Goal: Information Seeking & Learning: Learn about a topic

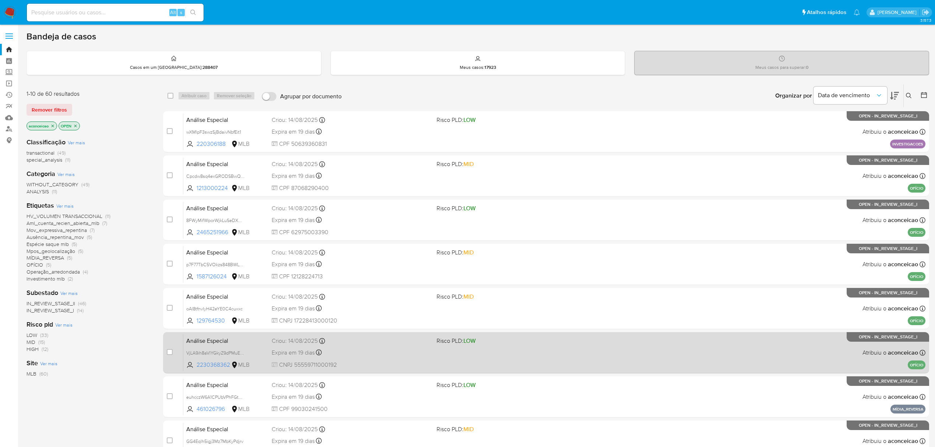
scroll to position [134, 0]
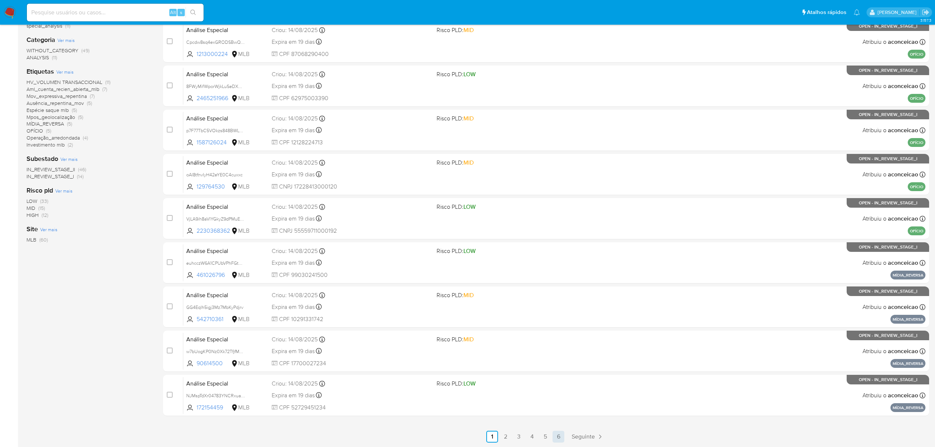
click at [561, 433] on link "6" at bounding box center [558, 436] width 12 height 12
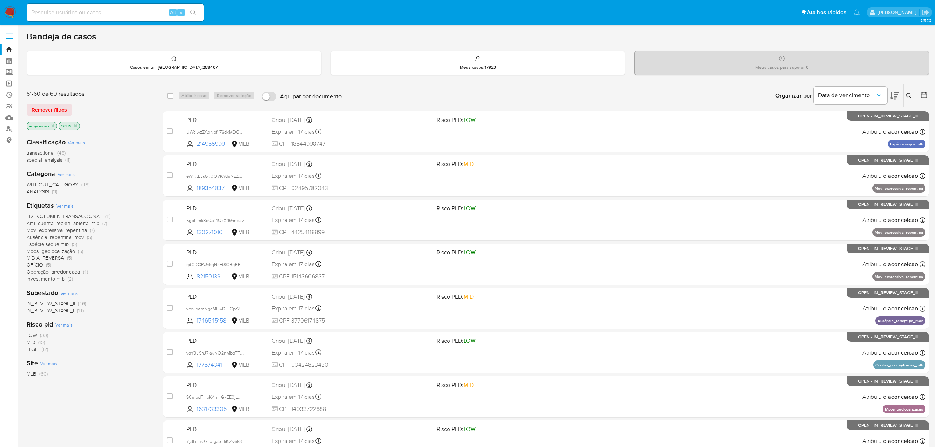
click at [909, 91] on button at bounding box center [909, 95] width 12 height 9
click at [845, 123] on input at bounding box center [847, 124] width 124 height 10
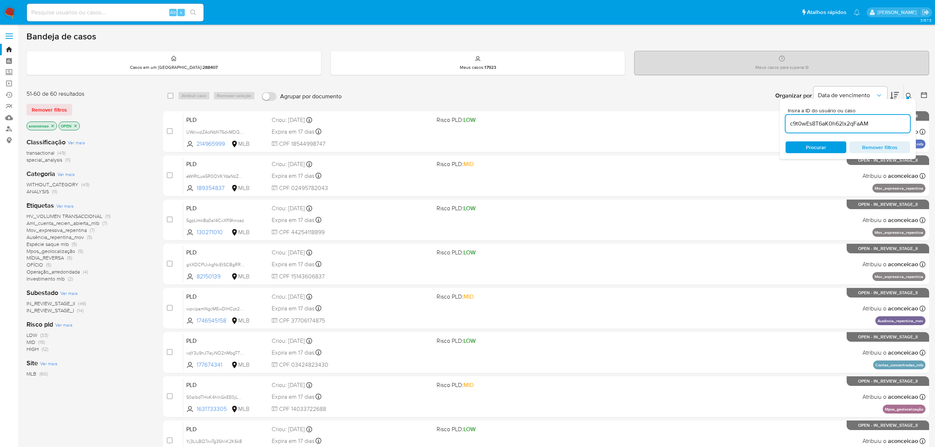
type input "c9t0wEs8T6aK0h62lx2qFaAM"
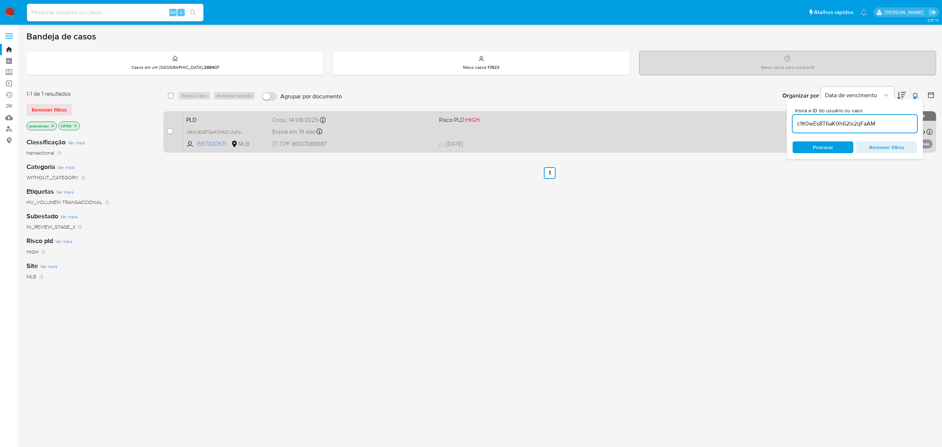
click at [693, 124] on div "PLD c9t0wEs8T6aK0h62lx2qFaAM 1557330671 MLB Risco PLD: HIGH Criou: 14/08/2025 C…" at bounding box center [557, 131] width 749 height 37
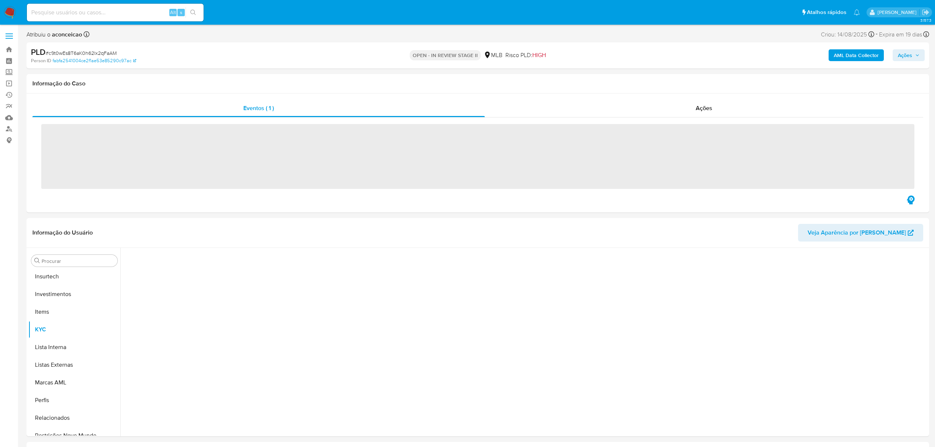
scroll to position [346, 0]
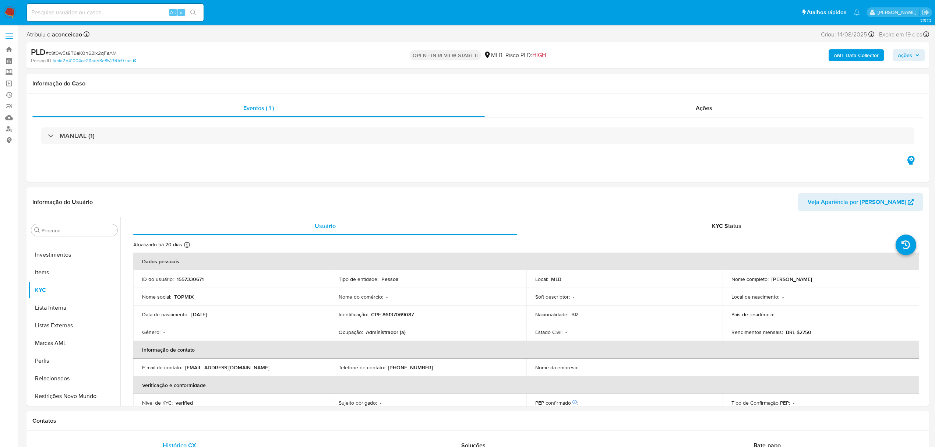
select select "10"
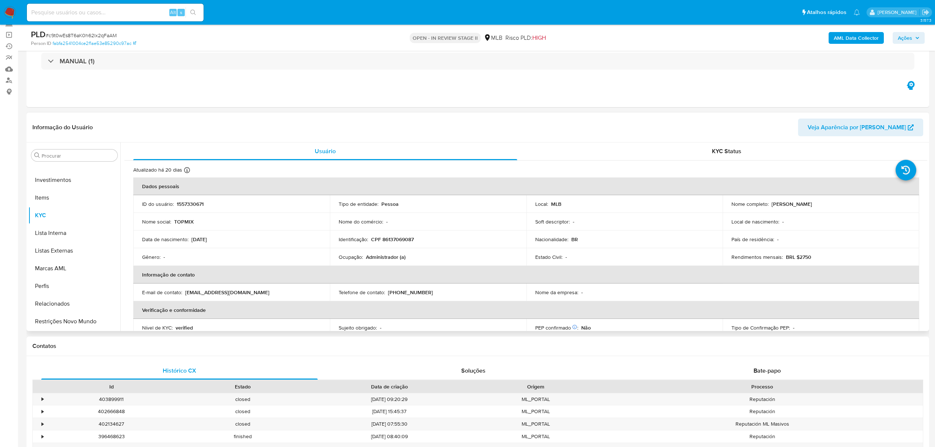
scroll to position [49, 0]
drag, startPoint x: 723, startPoint y: 209, endPoint x: 610, endPoint y: 181, distance: 117.0
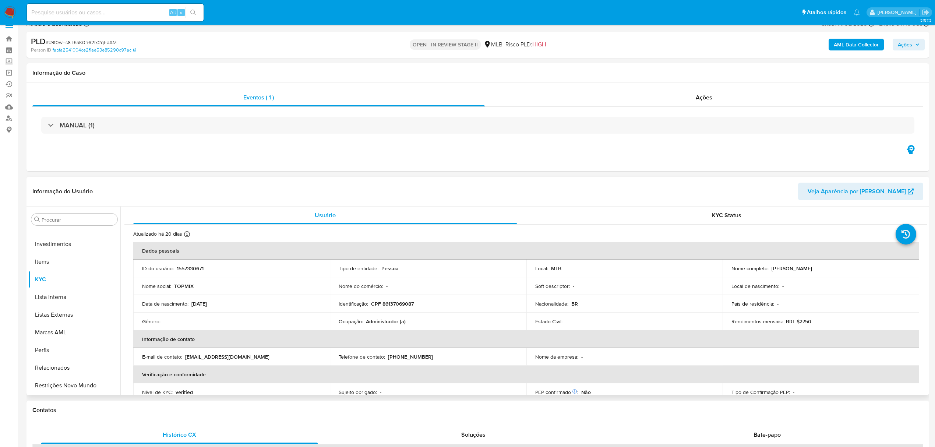
scroll to position [0, 0]
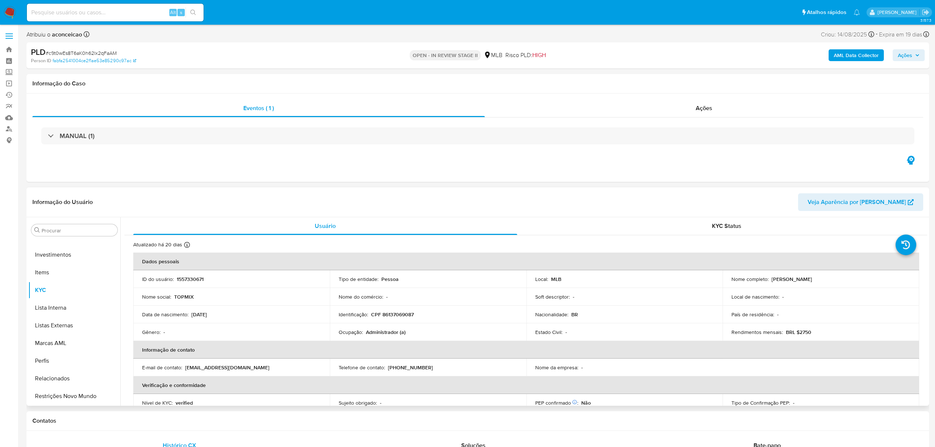
drag, startPoint x: 610, startPoint y: 181, endPoint x: 570, endPoint y: 205, distance: 46.5
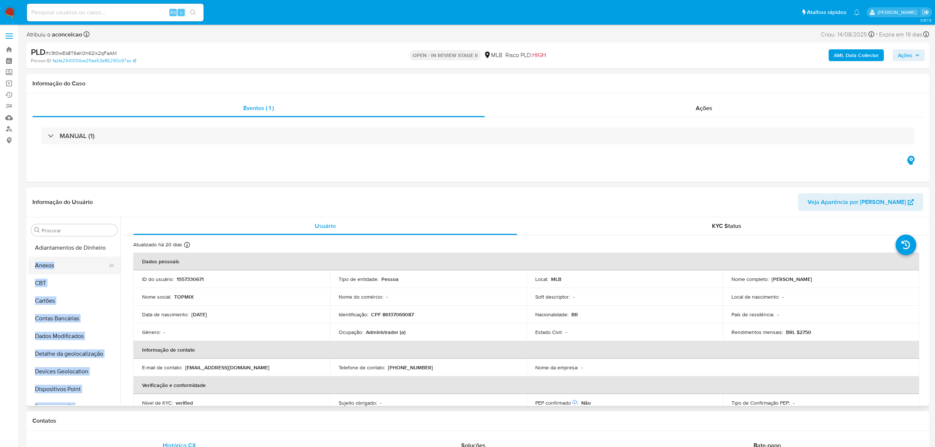
drag, startPoint x: 109, startPoint y: 286, endPoint x: 108, endPoint y: 256, distance: 29.5
click at [109, 253] on ul "Adiantamentos de Dinheiro Anexos CBT Cartões Contas Bancárias Dados Modificados…" at bounding box center [74, 322] width 92 height 166
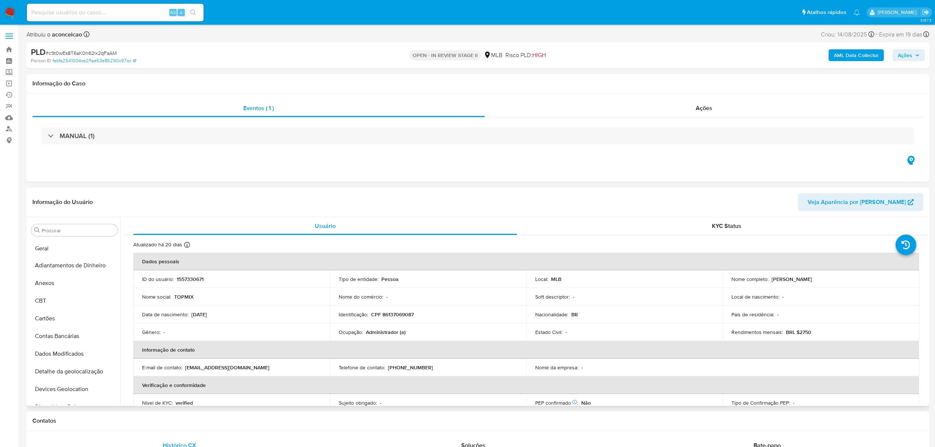
click at [88, 245] on ul "Adiantamentos de Dinheiro Anexos CBT Cartões Contas Bancárias Dados Modificados…" at bounding box center [74, 322] width 92 height 166
drag, startPoint x: 104, startPoint y: 343, endPoint x: 106, endPoint y: 339, distance: 4.4
click at [104, 337] on button "KYC" at bounding box center [71, 342] width 86 height 18
drag, startPoint x: 106, startPoint y: 339, endPoint x: 108, endPoint y: 331, distance: 8.3
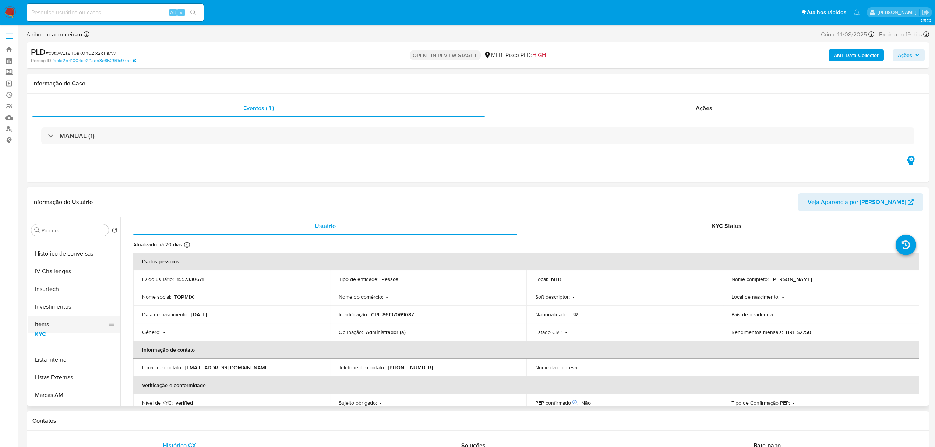
click at [108, 331] on ul "Geral Adiantamentos de Dinheiro Anexos CBT Cartões Contas Bancárias Dados Modif…" at bounding box center [74, 322] width 92 height 166
click at [97, 267] on ul "Geral Adiantamentos de Dinheiro Anexos CBT Cartões Contas Bancárias Dados Modif…" at bounding box center [74, 322] width 92 height 166
click at [79, 260] on button "KYC" at bounding box center [71, 265] width 86 height 18
click at [74, 249] on button "Geral" at bounding box center [71, 248] width 86 height 18
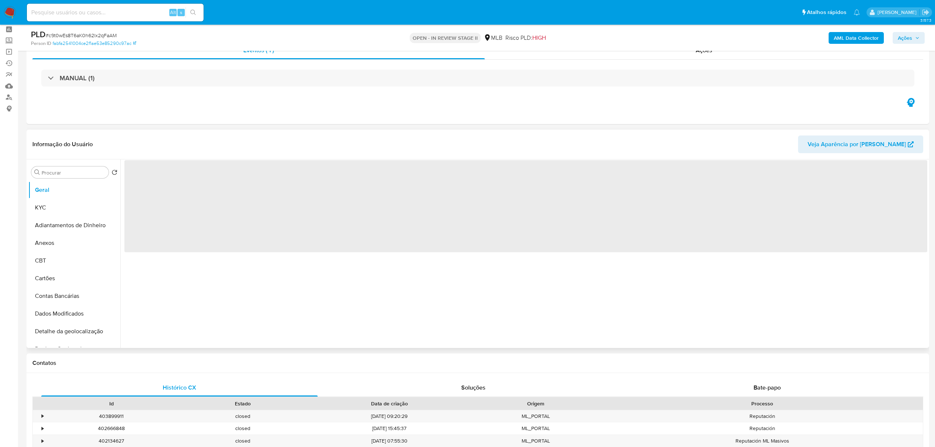
scroll to position [49, 0]
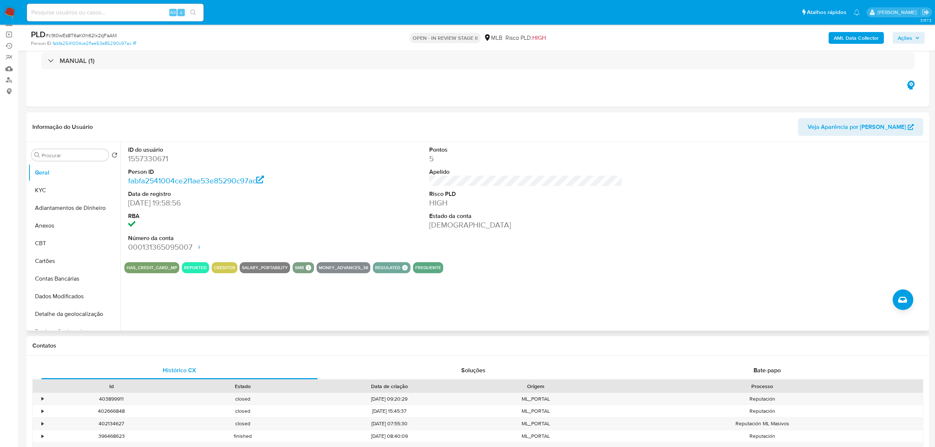
click at [530, 261] on section "ID do usuário 1557330671 Person ID fabfa2541004ce2f1ae53e85290c97ac Data de reg…" at bounding box center [525, 207] width 802 height 131
click at [63, 188] on button "KYC" at bounding box center [71, 190] width 86 height 18
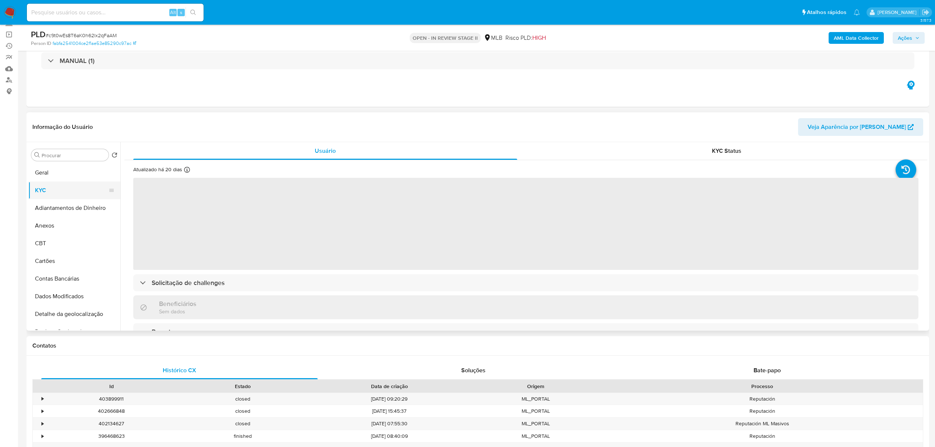
click at [63, 188] on button "KYC" at bounding box center [71, 190] width 86 height 18
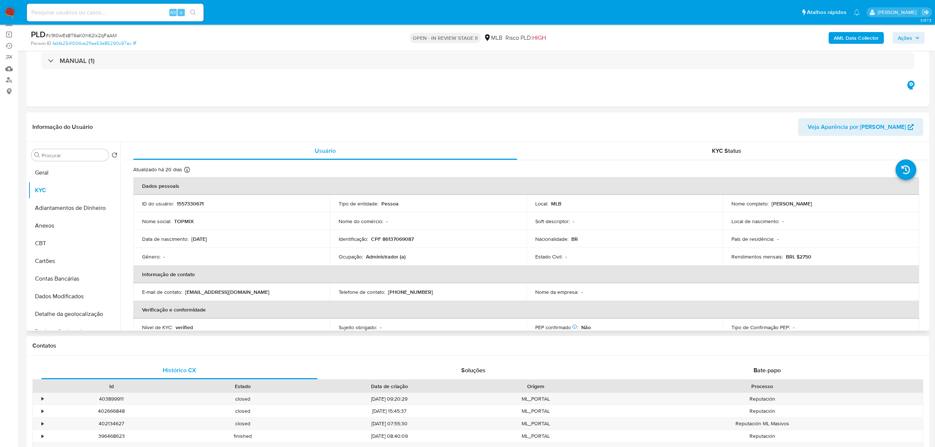
click at [389, 257] on p "Administrador (a)" at bounding box center [386, 256] width 40 height 7
copy div "Ocupação : Administrador (a)"
click at [63, 153] on input "Procurar" at bounding box center [74, 155] width 64 height 7
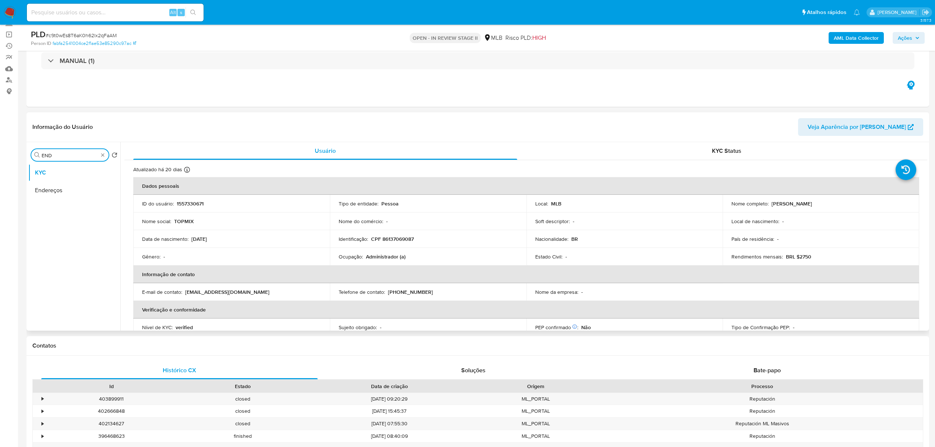
type input "END"
click at [78, 191] on button "Endereços" at bounding box center [74, 190] width 92 height 18
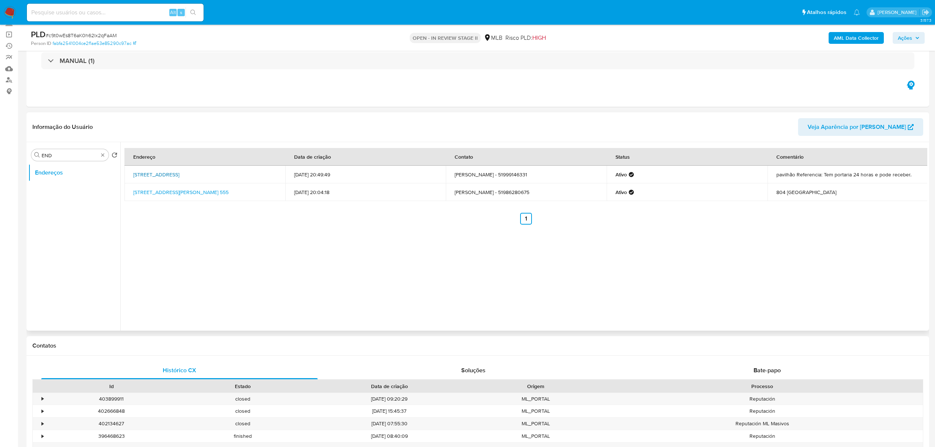
click at [179, 172] on link "Rua Engenheiro Ubatuba De Faria 157, Porto Alegre, Rio Grande Do Sul, 91130070,…" at bounding box center [156, 174] width 46 height 7
type input "GEO"
click at [83, 179] on button "Detalhe da geolocalização" at bounding box center [71, 173] width 86 height 18
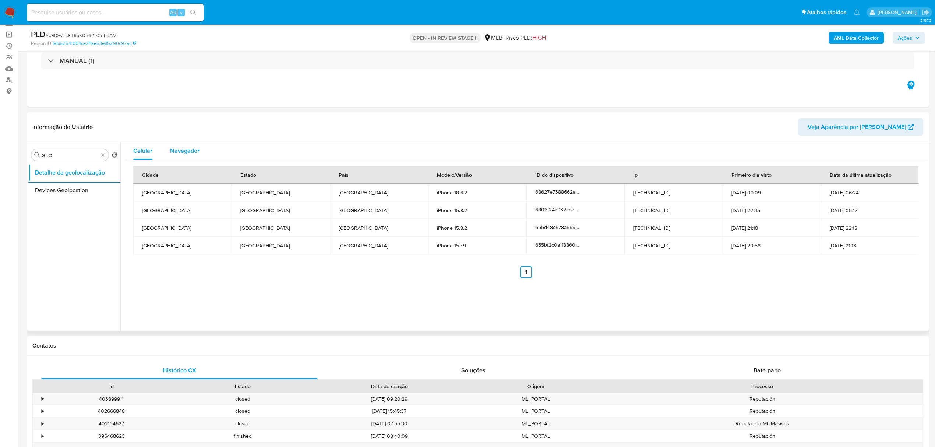
click at [193, 156] on div "Navegador" at bounding box center [184, 151] width 29 height 18
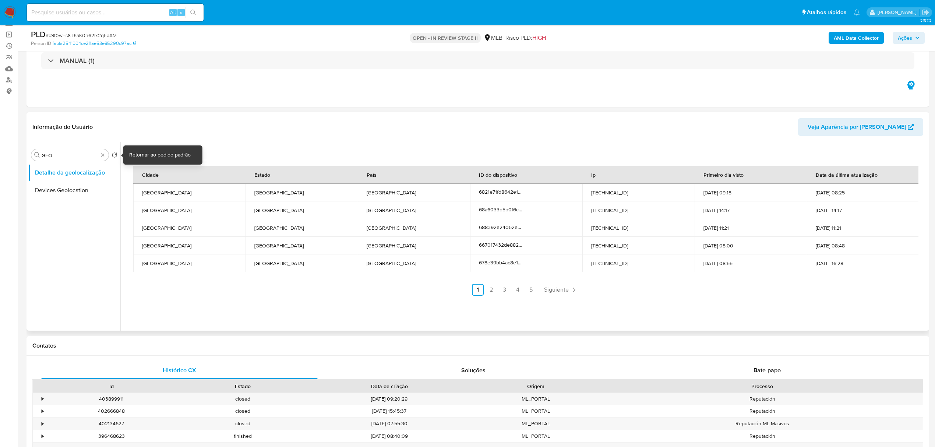
click at [108, 155] on div "Procurar GEO" at bounding box center [69, 155] width 77 height 12
click at [106, 155] on div "Procurar GEO" at bounding box center [69, 155] width 77 height 12
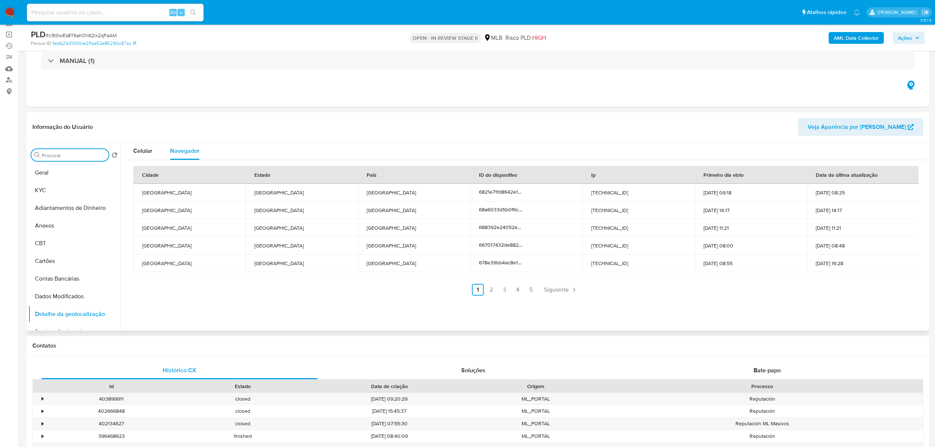
type input "E"
type input "RES"
click at [82, 213] on button "Restrições Novo Mundo" at bounding box center [74, 208] width 92 height 18
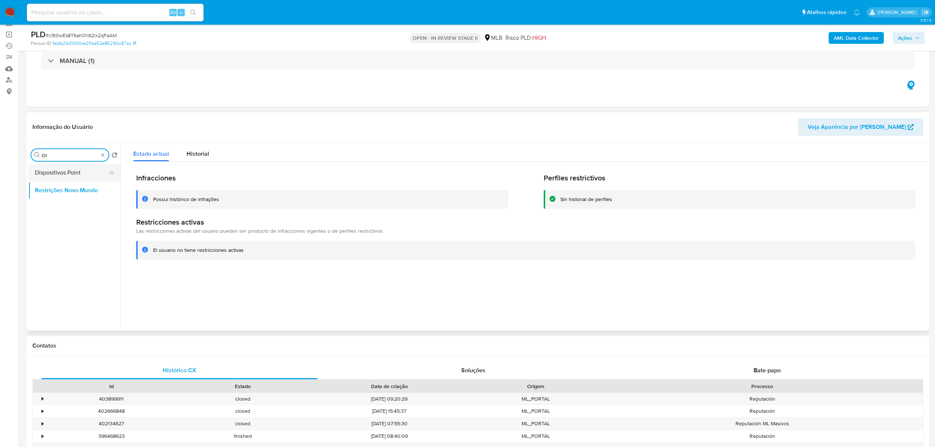
type input "OI"
click at [80, 167] on button "Dispositivos Point" at bounding box center [71, 173] width 86 height 18
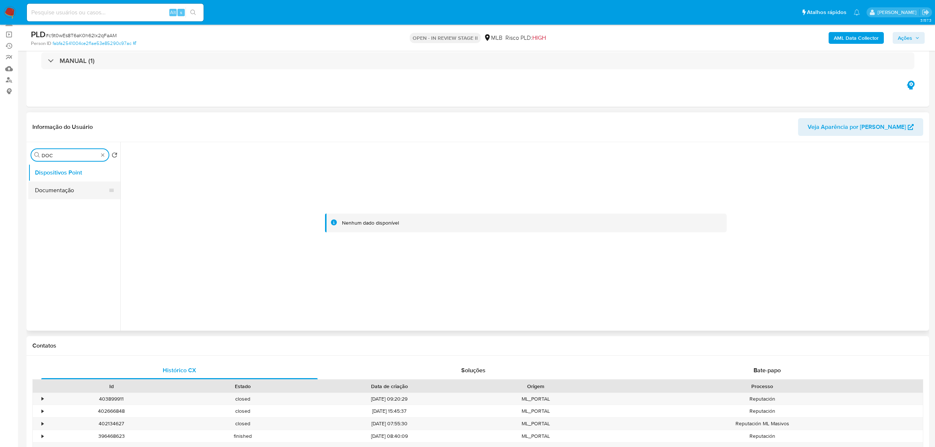
type input "DOC"
click at [88, 195] on button "Documentação" at bounding box center [71, 190] width 86 height 18
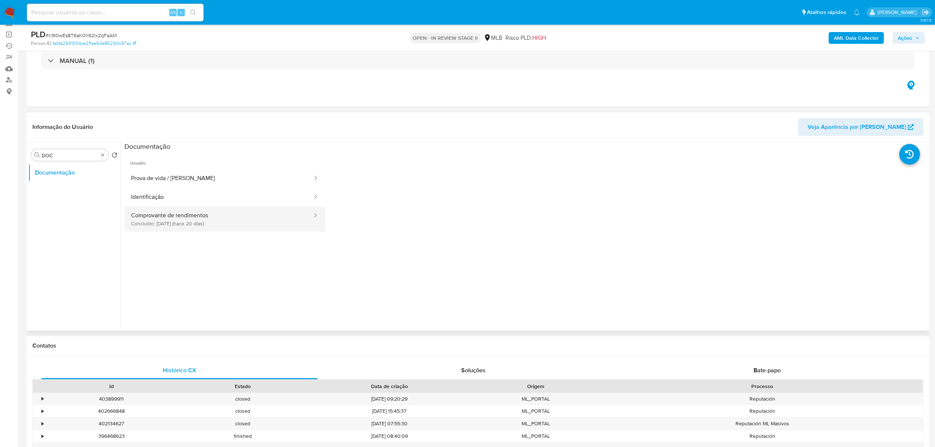
click at [255, 225] on button "Comprovante de rendimentos Concluído: 20/08/2025 (hace 20 días)" at bounding box center [218, 218] width 189 height 25
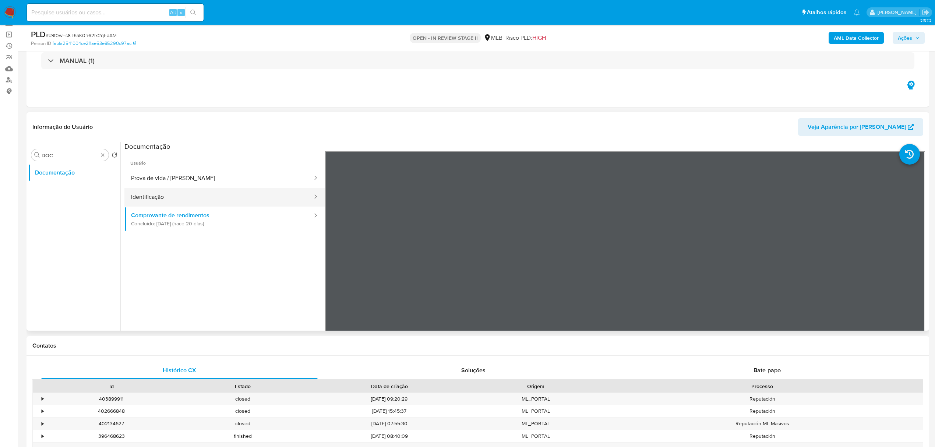
click at [211, 196] on button "Identificação" at bounding box center [218, 197] width 189 height 19
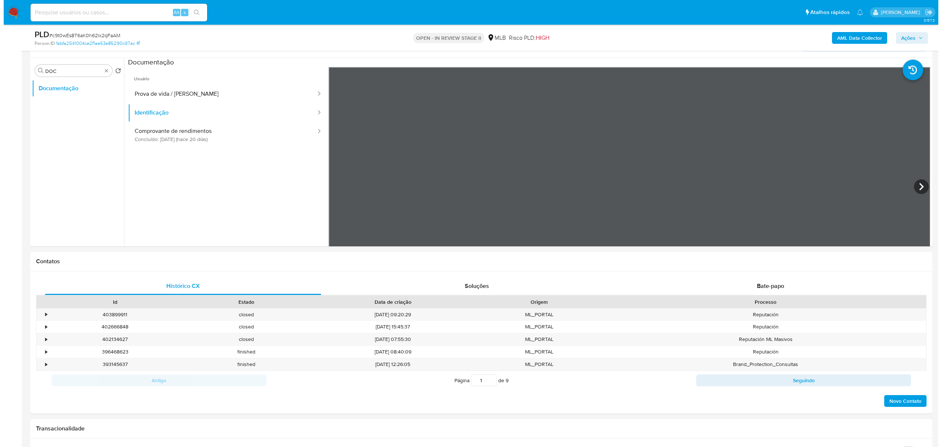
scroll to position [147, 0]
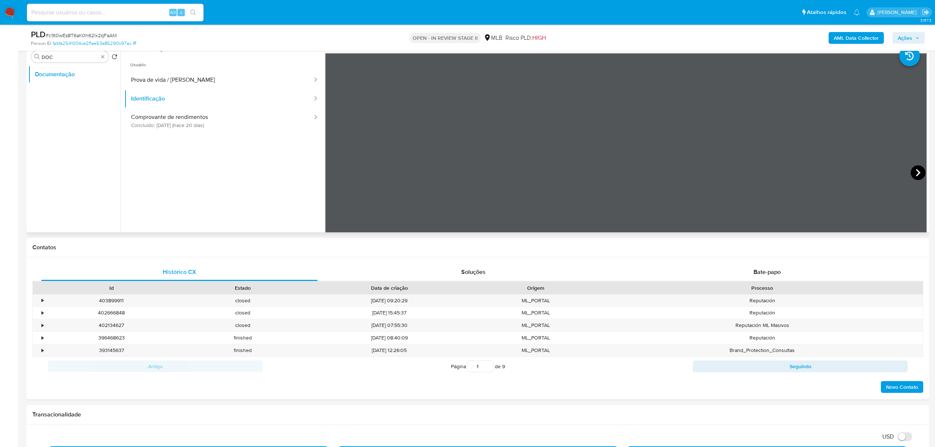
click at [915, 171] on icon at bounding box center [917, 172] width 4 height 7
drag, startPoint x: 223, startPoint y: 81, endPoint x: 322, endPoint y: 99, distance: 101.0
click at [223, 82] on button "Prova de vida / Selfie" at bounding box center [218, 80] width 189 height 19
click at [859, 33] on b "AML Data Collector" at bounding box center [855, 38] width 45 height 12
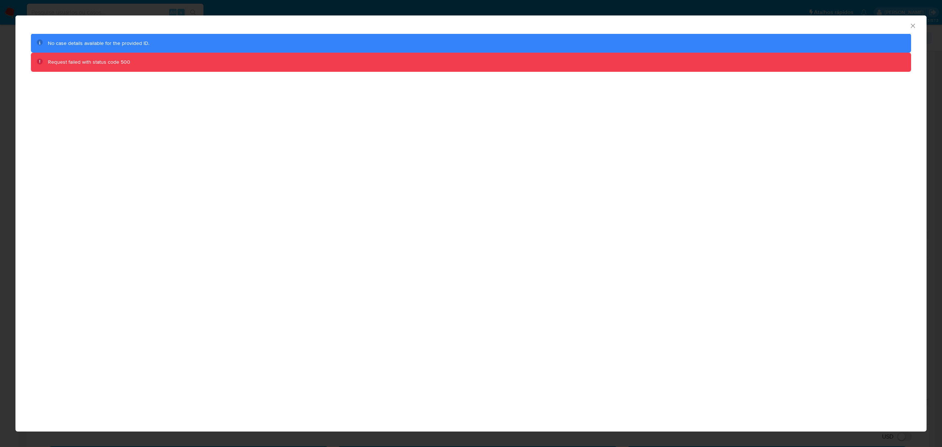
click at [914, 23] on icon "Fechar a janela" at bounding box center [912, 25] width 7 height 7
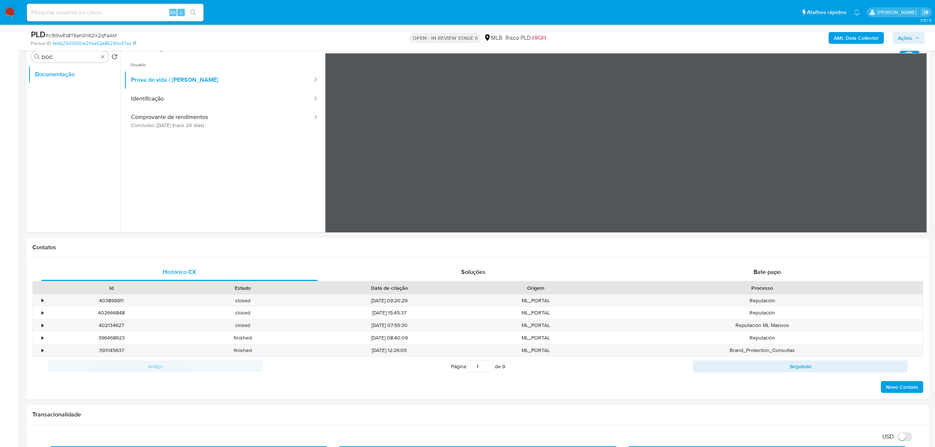
click at [857, 29] on div "AML Data Collector Ações" at bounding box center [776, 37] width 296 height 17
click at [855, 38] on b "AML Data Collector" at bounding box center [855, 38] width 45 height 12
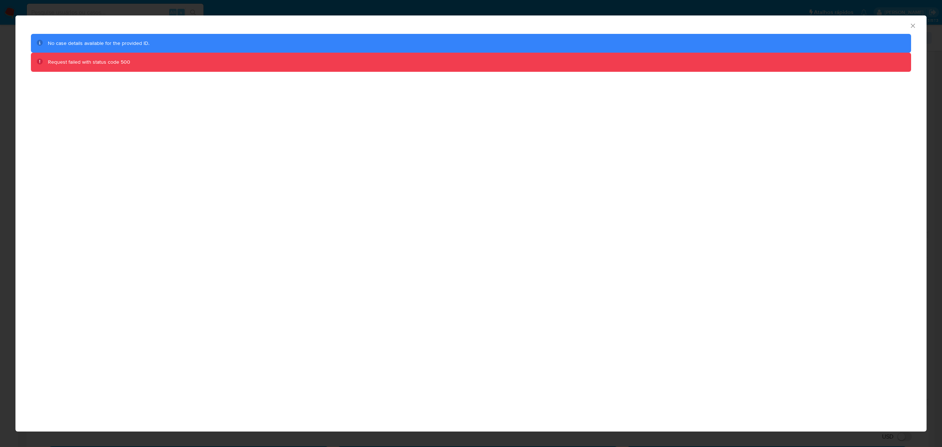
drag, startPoint x: 808, startPoint y: 139, endPoint x: 813, endPoint y: 136, distance: 5.8
click at [808, 139] on div "AML Data Collector No case details available for the provided ID. Request faile…" at bounding box center [470, 223] width 911 height 416
click at [913, 24] on icon "Fechar a janela" at bounding box center [912, 25] width 7 height 7
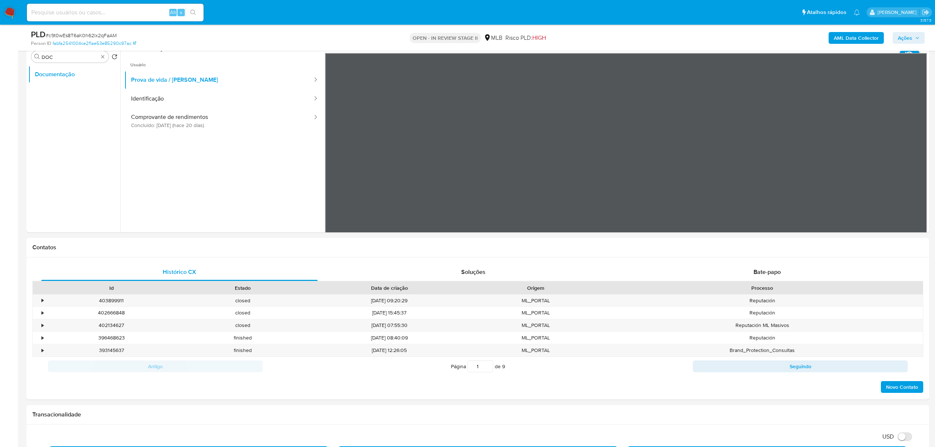
click at [841, 44] on div "AML Data Collector Ações" at bounding box center [776, 37] width 296 height 17
click at [841, 40] on b "AML Data Collector" at bounding box center [855, 38] width 45 height 12
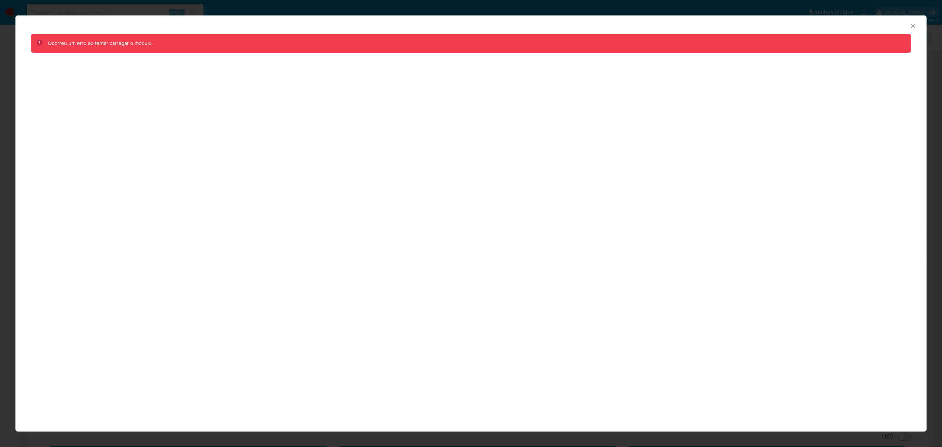
click at [913, 24] on icon "Fechar a janela" at bounding box center [912, 25] width 7 height 7
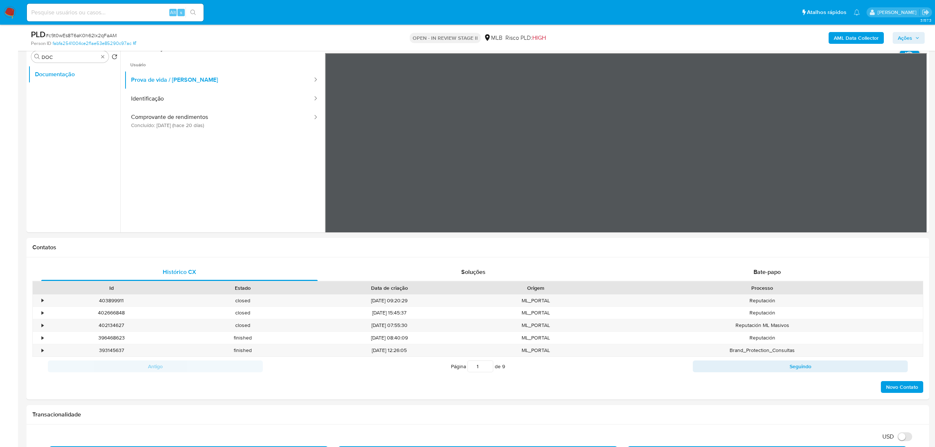
click at [847, 36] on b "AML Data Collector" at bounding box center [855, 38] width 45 height 12
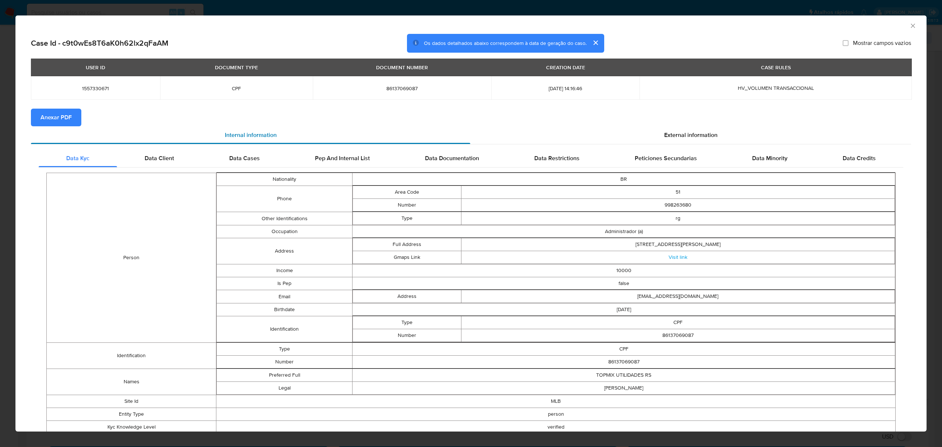
drag, startPoint x: 69, startPoint y: 114, endPoint x: 114, endPoint y: 127, distance: 46.9
click at [69, 114] on span "Anexar PDF" at bounding box center [55, 117] width 31 height 16
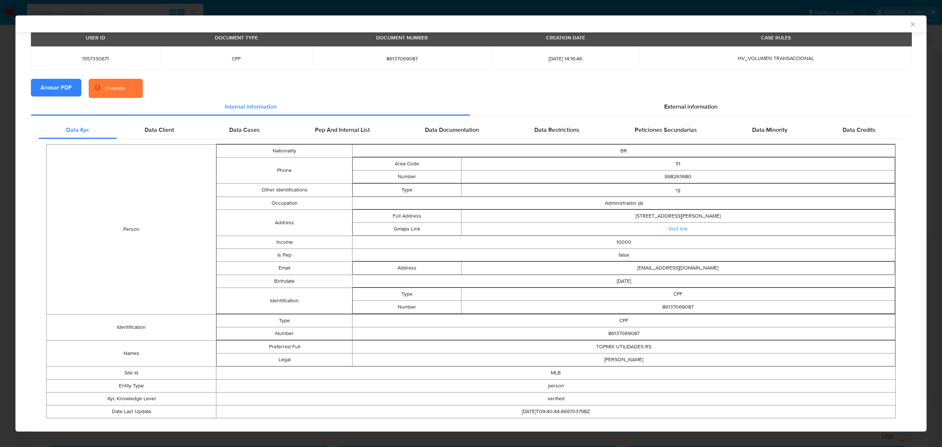
scroll to position [43, 0]
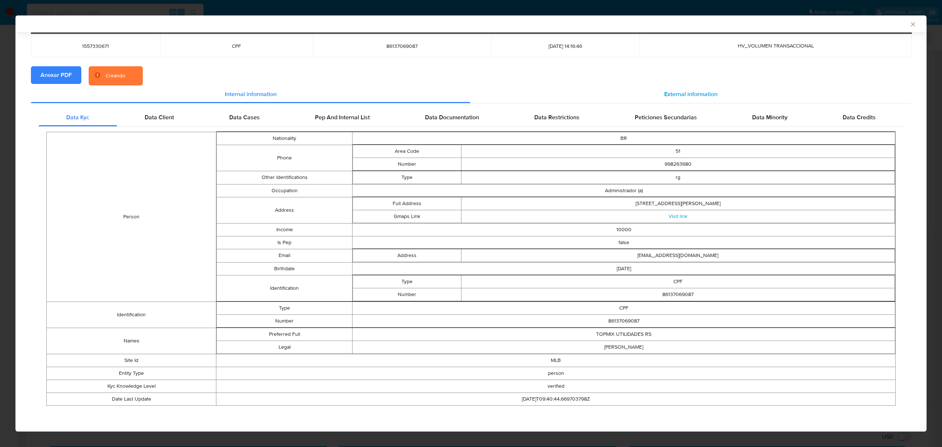
click at [674, 92] on span "External information" at bounding box center [690, 94] width 53 height 8
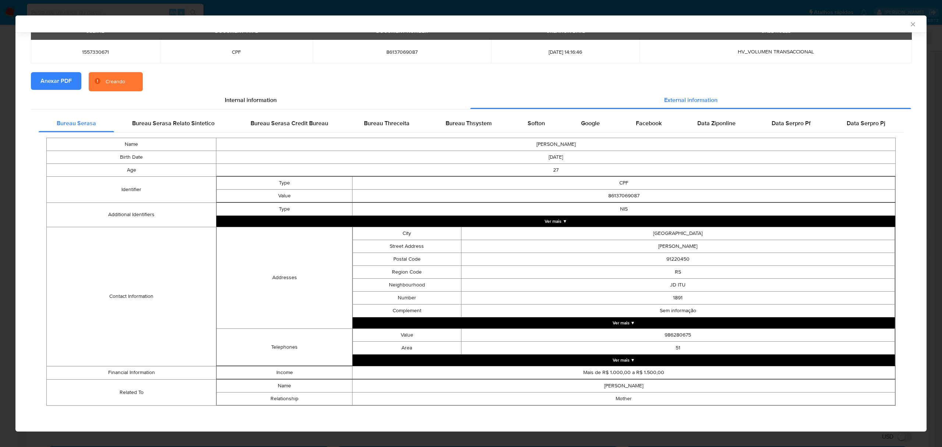
scroll to position [37, 0]
click at [633, 361] on button "Ver mais ▼" at bounding box center [623, 359] width 542 height 11
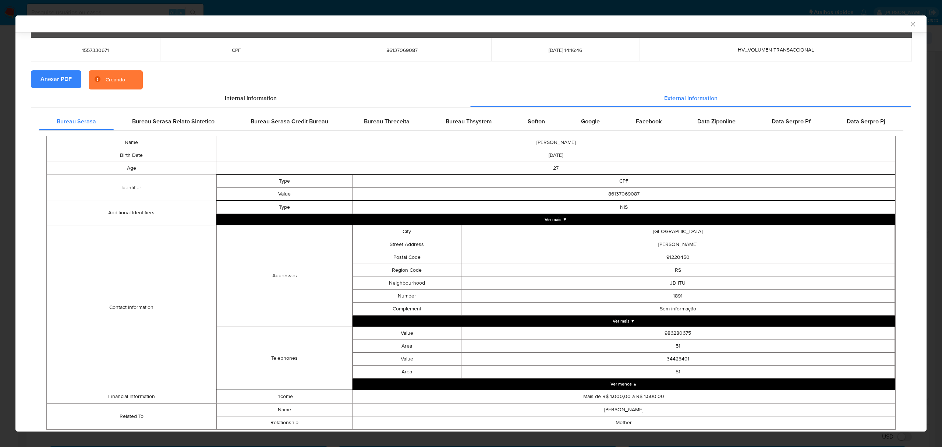
click at [639, 320] on button "Ver mais ▼" at bounding box center [623, 320] width 542 height 11
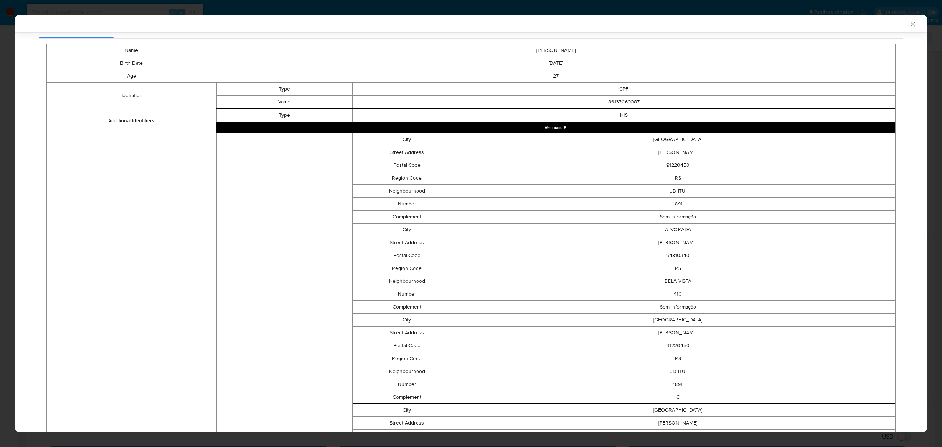
scroll to position [17, 0]
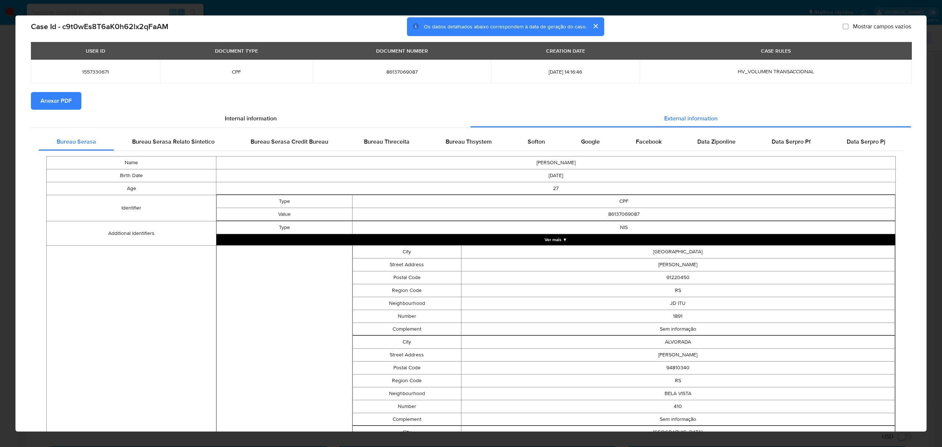
drag, startPoint x: 478, startPoint y: 139, endPoint x: 512, endPoint y: 153, distance: 37.3
click at [478, 140] on span "Bureau Thsystem" at bounding box center [469, 141] width 46 height 8
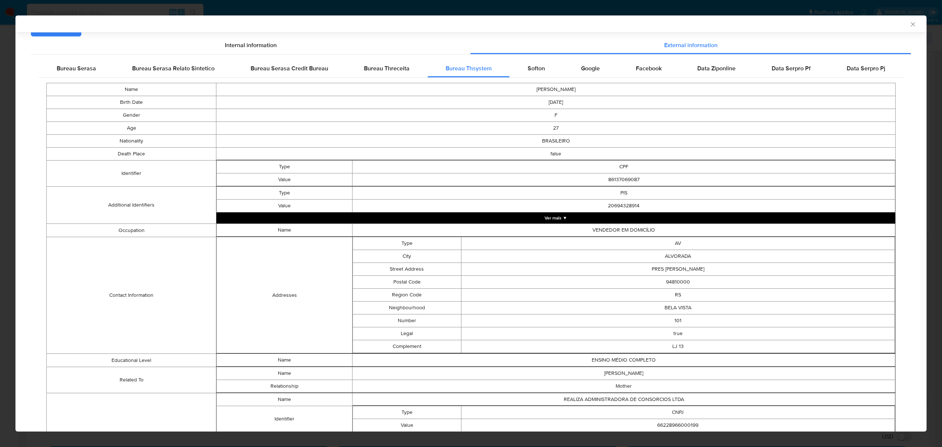
scroll to position [223, 0]
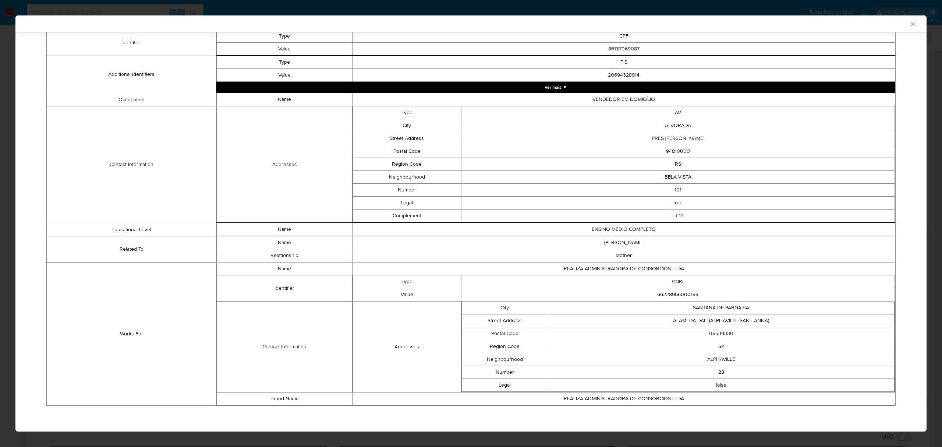
click at [686, 291] on td "66228966000199" at bounding box center [677, 294] width 433 height 13
click at [686, 290] on td "66228966000199" at bounding box center [677, 294] width 433 height 13
copy td "66228966000199"
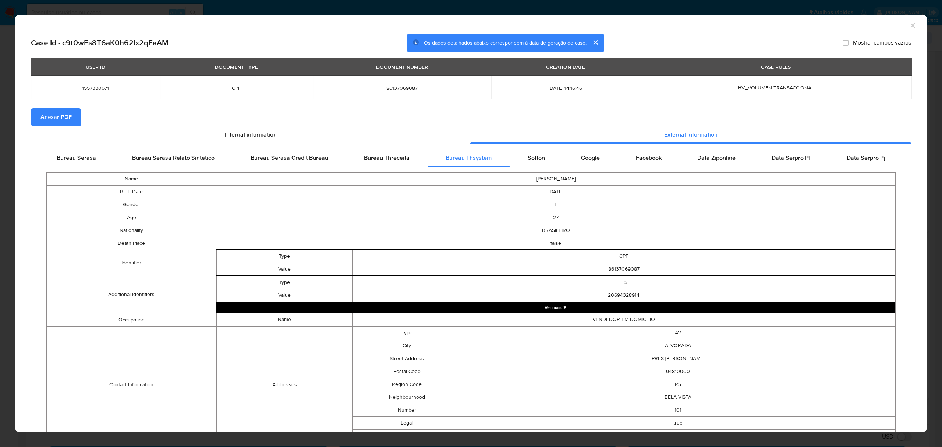
scroll to position [0, 0]
click at [541, 155] on div "Softon" at bounding box center [536, 158] width 53 height 18
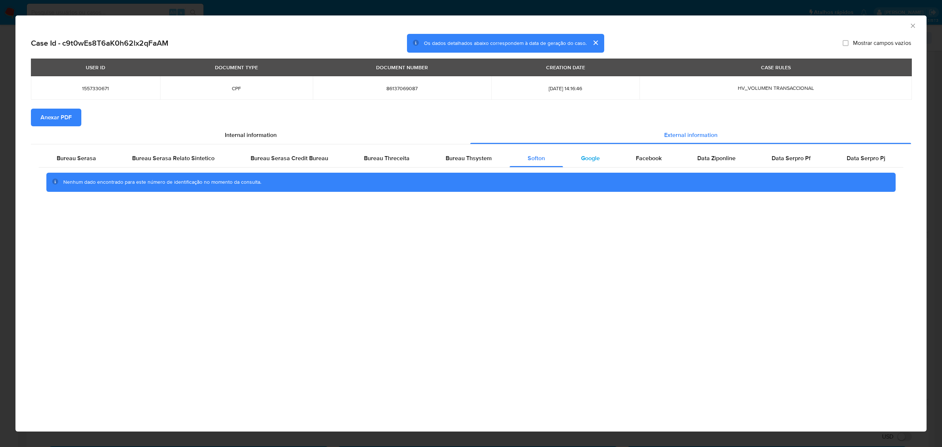
click at [589, 165] on div "Google" at bounding box center [590, 158] width 55 height 18
click at [655, 159] on span "Facebook" at bounding box center [649, 158] width 26 height 8
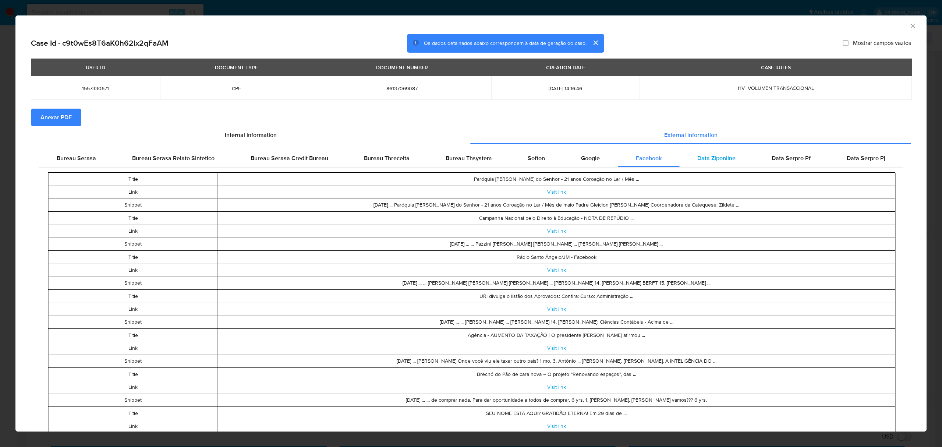
click at [709, 162] on span "Data Ziponline" at bounding box center [716, 158] width 38 height 8
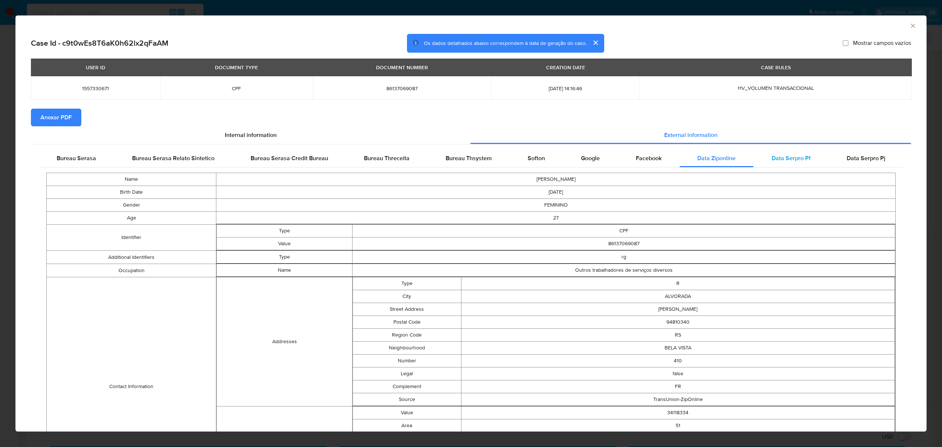
click at [776, 154] on span "Data Serpro Pf" at bounding box center [791, 158] width 39 height 8
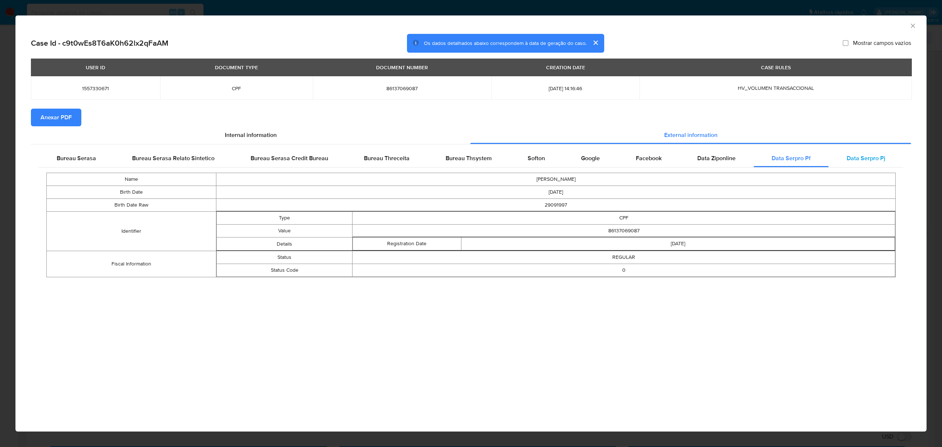
click at [864, 154] on span "Data Serpro Pj" at bounding box center [866, 158] width 39 height 8
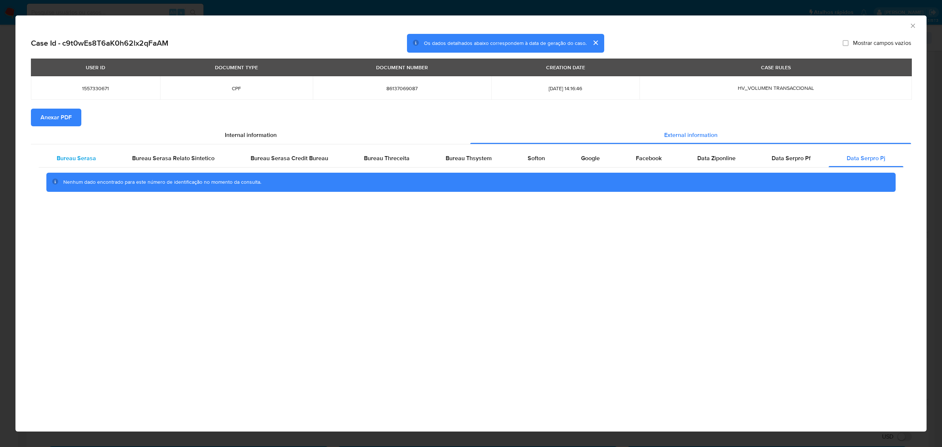
drag, startPoint x: 89, startPoint y: 155, endPoint x: 107, endPoint y: 160, distance: 19.6
click at [89, 155] on span "Bureau Serasa" at bounding box center [76, 158] width 39 height 8
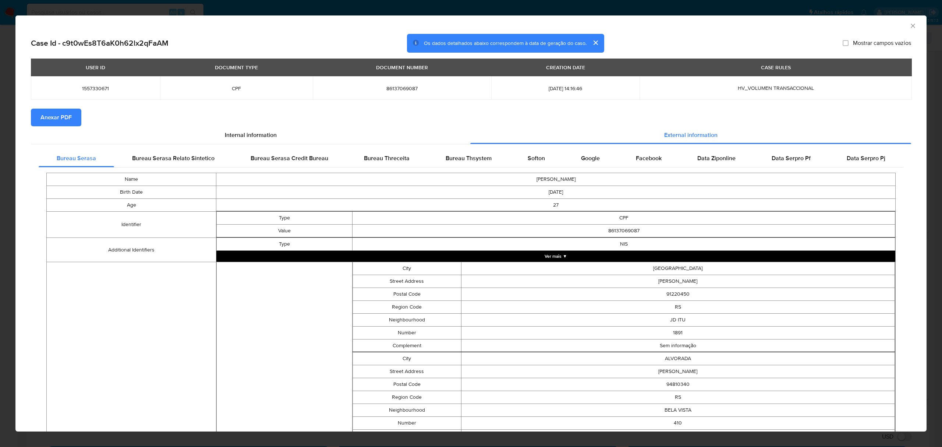
click at [909, 25] on icon "Fechar a janela" at bounding box center [912, 25] width 7 height 7
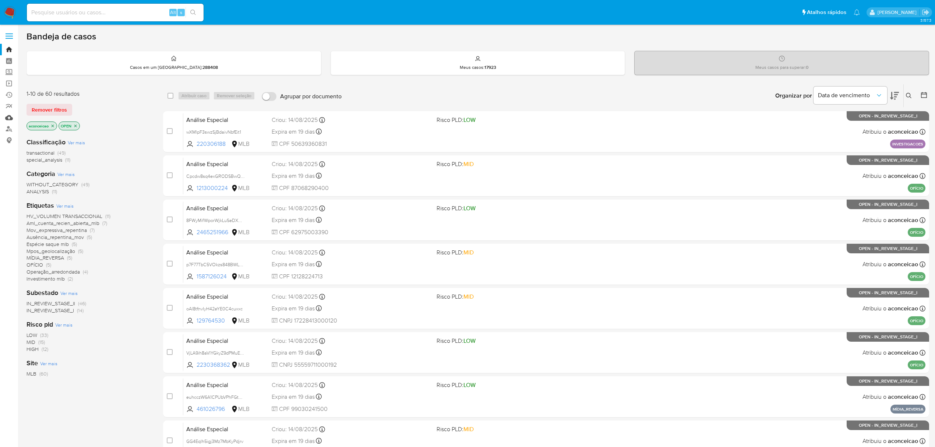
click at [8, 117] on link "Mulan" at bounding box center [44, 117] width 88 height 11
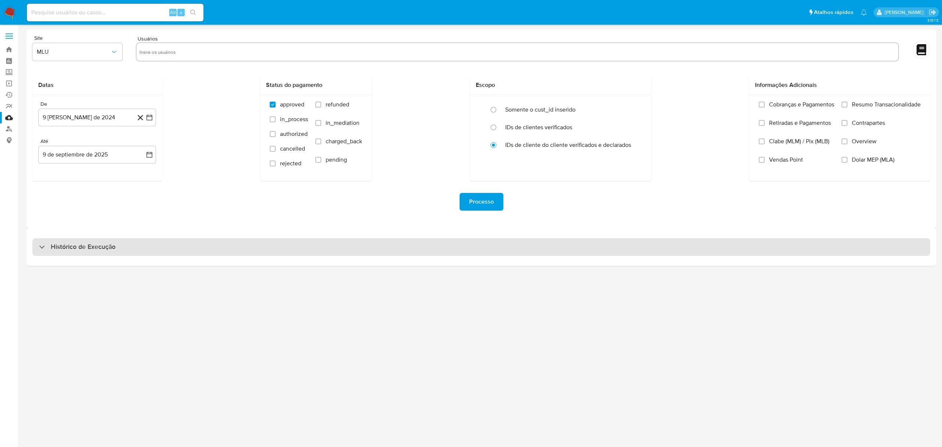
click at [531, 253] on div "Histórico de Execução" at bounding box center [481, 247] width 898 height 18
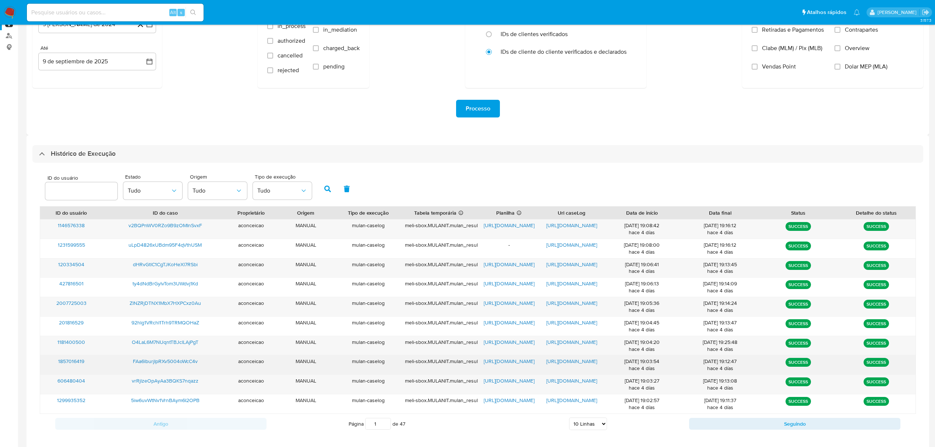
scroll to position [102, 0]
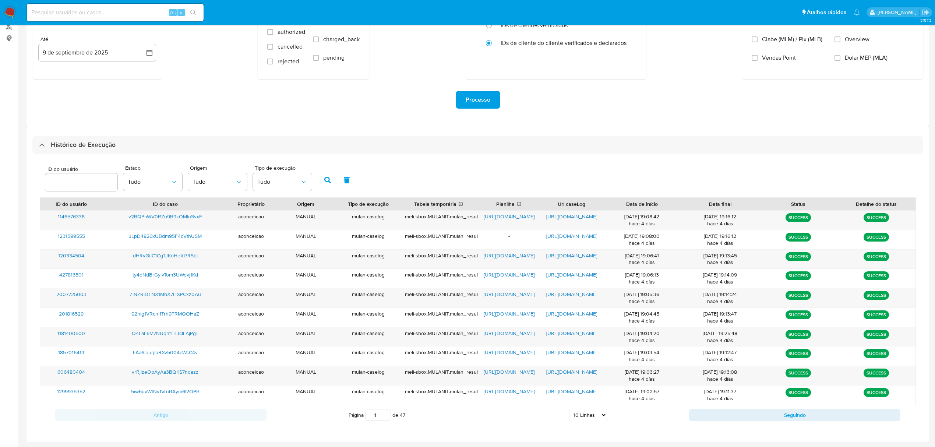
click at [602, 416] on select "5 Linhas 10 Linhas 20 Linhas 25 Linhas 50 Linhas 100 Linhas" at bounding box center [588, 414] width 38 height 13
select select "20"
click at [569, 409] on select "5 Linhas 10 Linhas 20 Linhas 25 Linhas 50 Linhas 100 Linhas" at bounding box center [588, 414] width 38 height 13
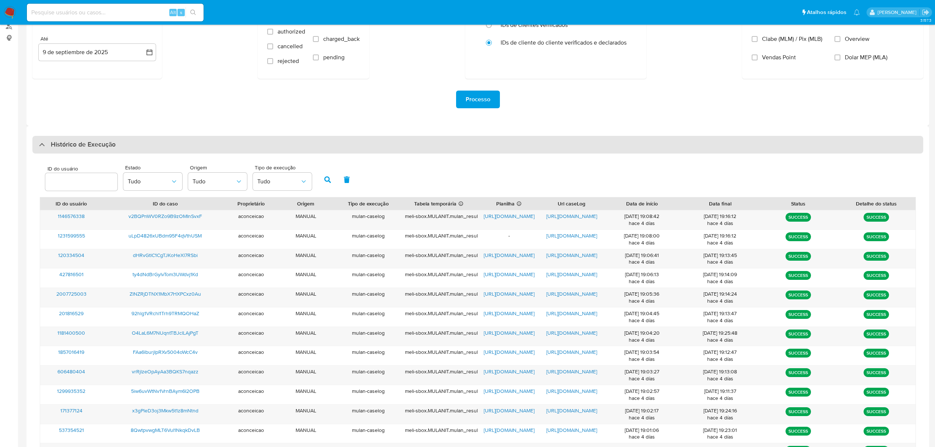
click at [539, 137] on div "Histórico de Execução" at bounding box center [477, 145] width 890 height 18
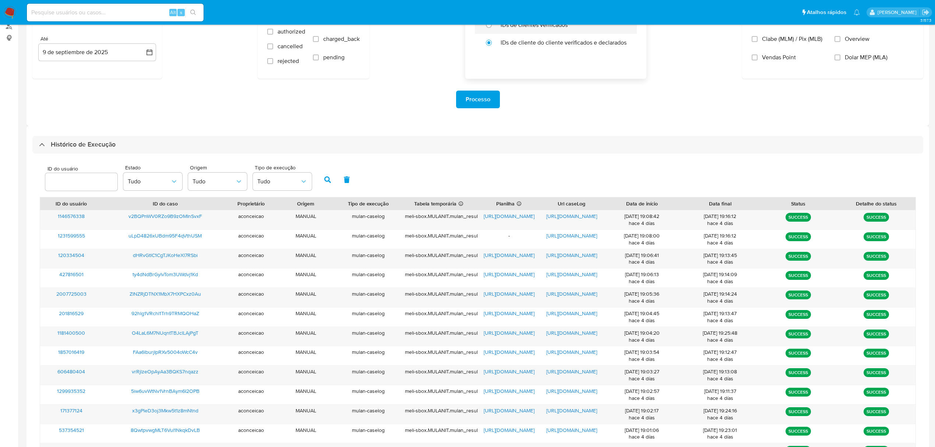
scroll to position [0, 0]
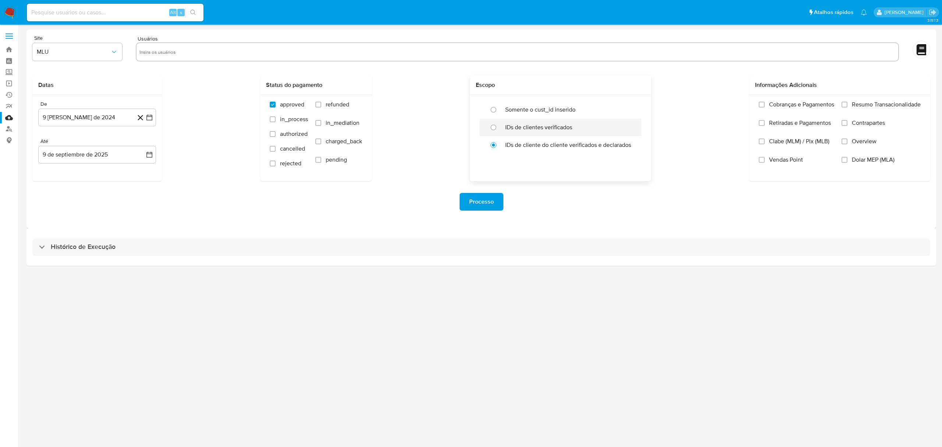
click at [535, 131] on div "IDs de clientes verificados" at bounding box center [568, 127] width 126 height 18
radio input "true"
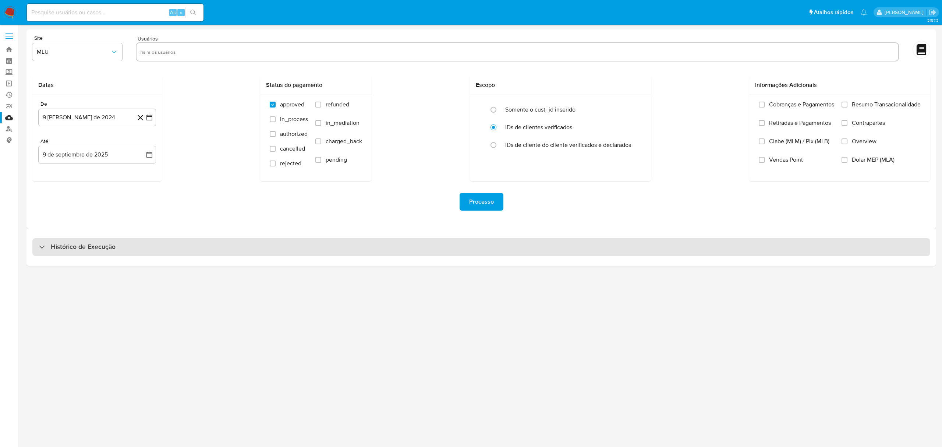
click at [336, 255] on div "Histórico de Execução" at bounding box center [481, 247] width 898 height 18
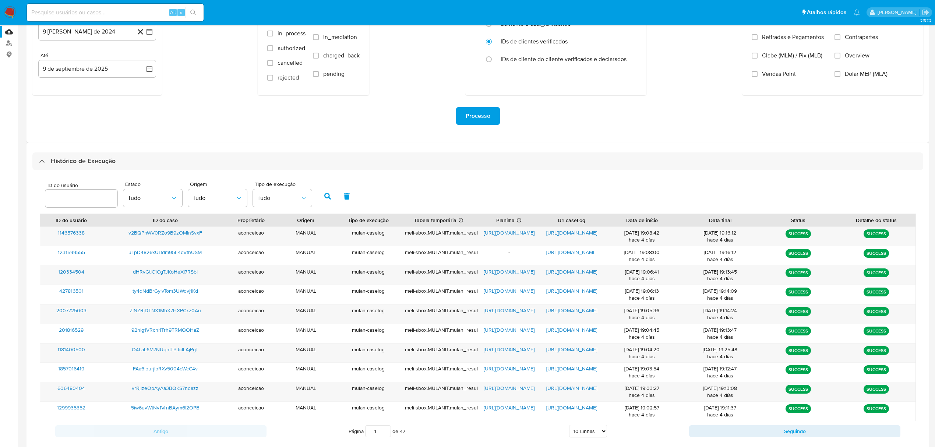
scroll to position [102, 0]
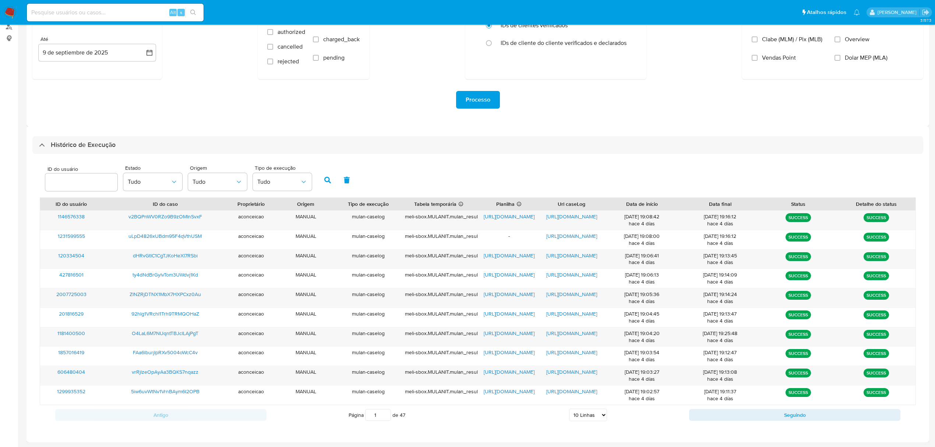
click at [600, 420] on select "5 Linhas 10 Linhas 20 Linhas 25 Linhas 50 Linhas 100 Linhas" at bounding box center [588, 414] width 38 height 13
select select "20"
click at [569, 409] on select "5 Linhas 10 Linhas 20 Linhas 25 Linhas 50 Linhas 100 Linhas" at bounding box center [588, 414] width 38 height 13
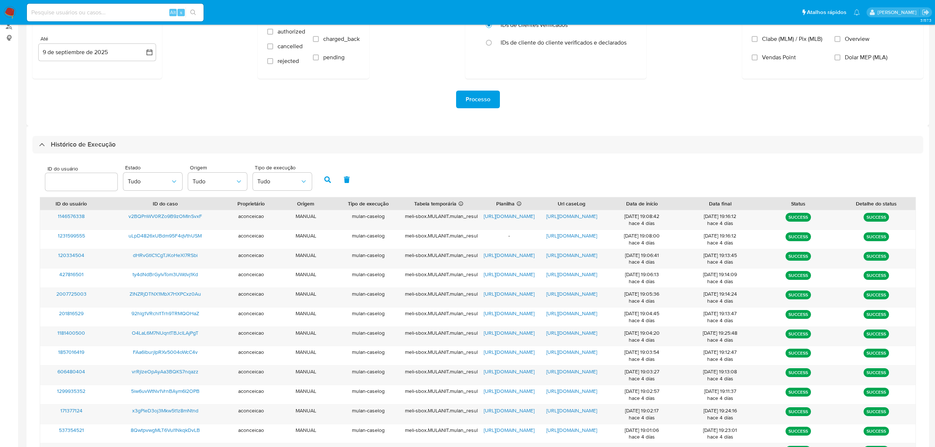
click at [533, 177] on div "ID do usuário Estado Tudo Origem Tudo Tipo de execução Tudo" at bounding box center [478, 179] width 876 height 36
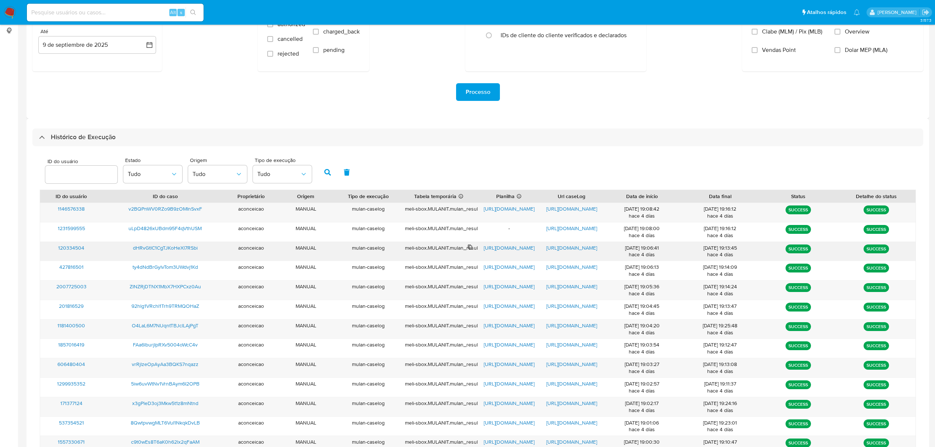
scroll to position [159, 0]
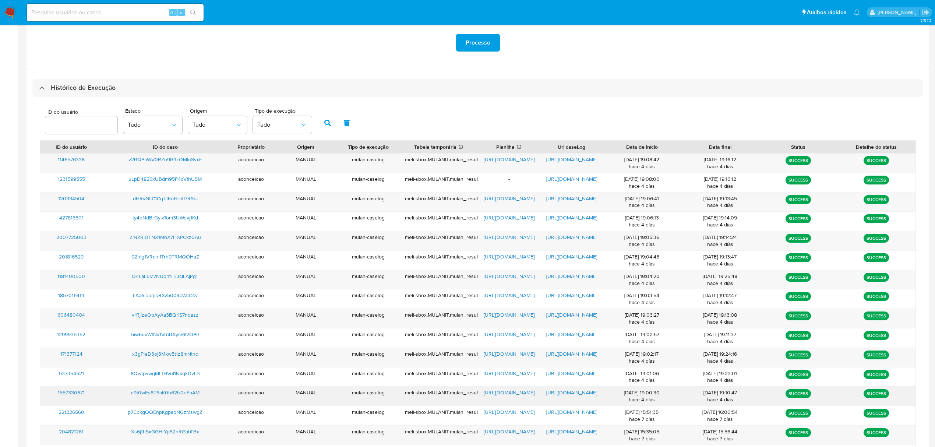
click at [510, 396] on span "https://docs.google.com/spreadsheets/d/1VVPECYMvjWBv0H3mwTxmSQZkQGakIE_TmDlK4GF…" at bounding box center [508, 392] width 51 height 7
click at [588, 396] on span "https://docs.google.com/document/d/1rbRqT3XXhMoB9nu1i1qqktIGsOgseQrmaNCsgi8jUW8…" at bounding box center [571, 392] width 51 height 7
